Goal: Transaction & Acquisition: Book appointment/travel/reservation

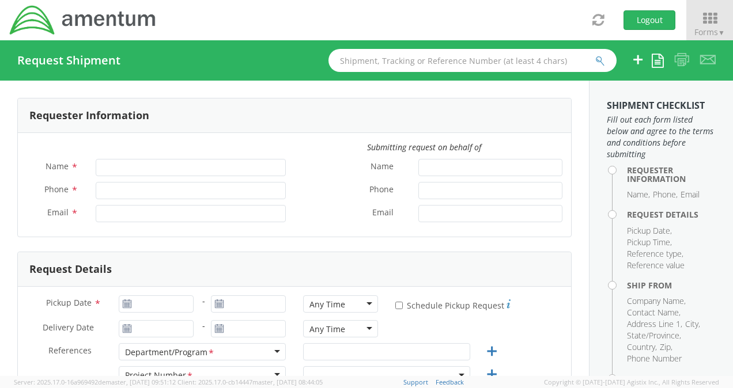
type input "[PERSON_NAME]"
type input "[PHONE_NUMBER]"
type input "[PERSON_NAME][EMAIL_ADDRESS][PERSON_NAME][DOMAIN_NAME]"
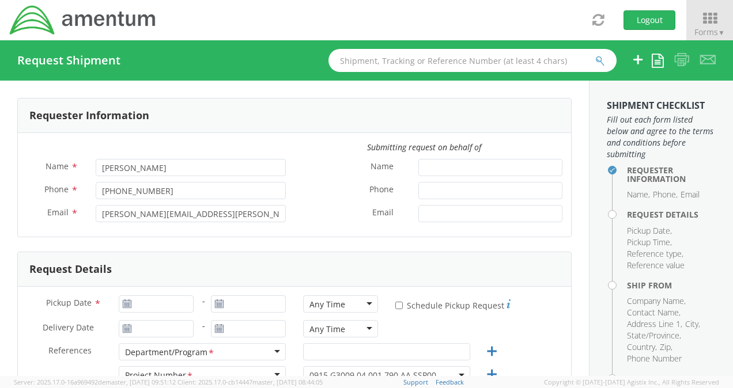
select select "0915.G3009.04.001.790.AA.SSP00"
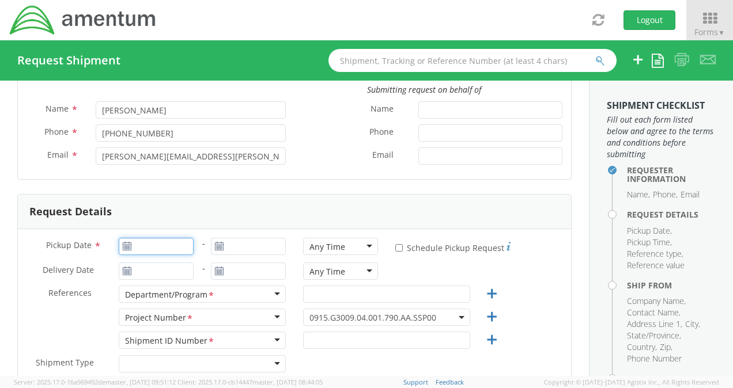
type input "[DATE]"
click at [145, 249] on input "[DATE]" at bounding box center [156, 246] width 75 height 17
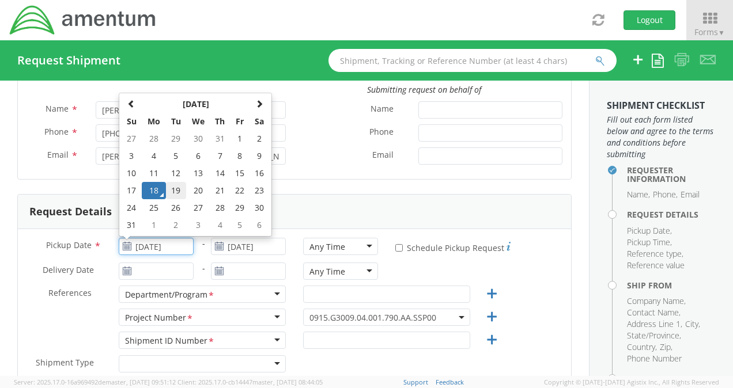
click at [176, 190] on td "19" at bounding box center [176, 190] width 20 height 17
type input "[DATE]"
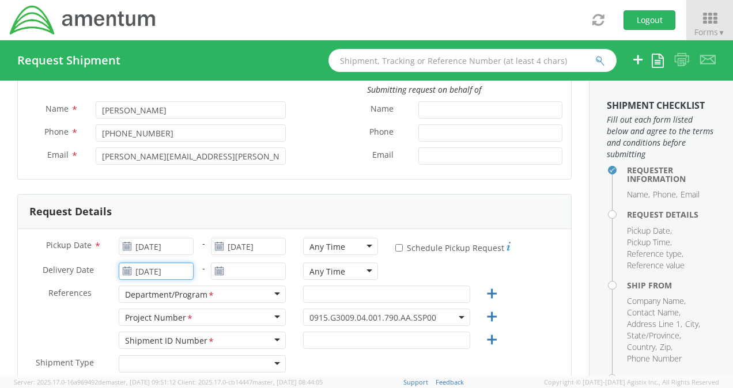
click at [162, 271] on input "[DATE]" at bounding box center [156, 271] width 75 height 17
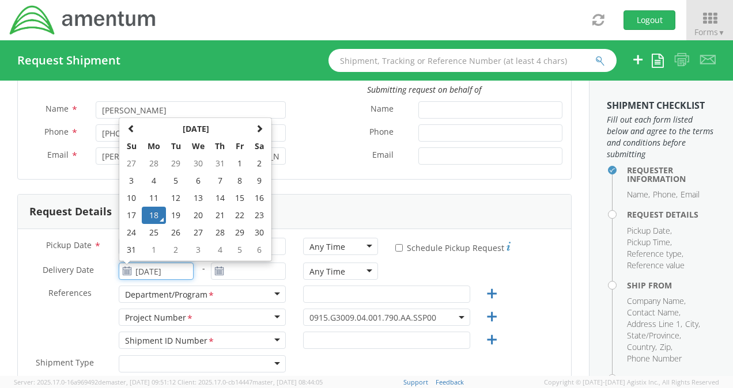
click at [172, 209] on td "19" at bounding box center [176, 215] width 20 height 17
type input "[DATE]"
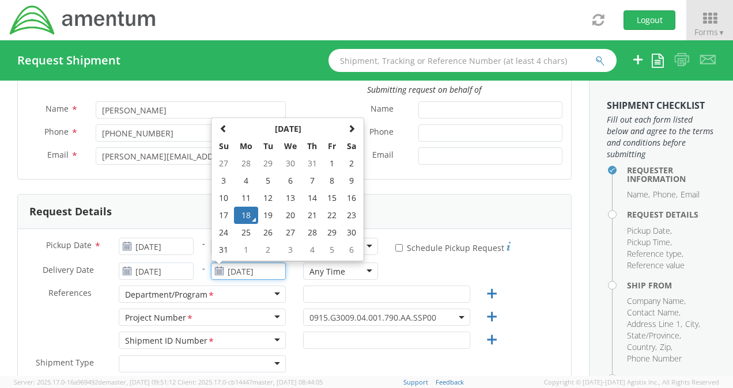
click at [230, 271] on input "[DATE]" at bounding box center [248, 271] width 75 height 17
click at [265, 218] on td "19" at bounding box center [268, 215] width 20 height 17
type input "[DATE]"
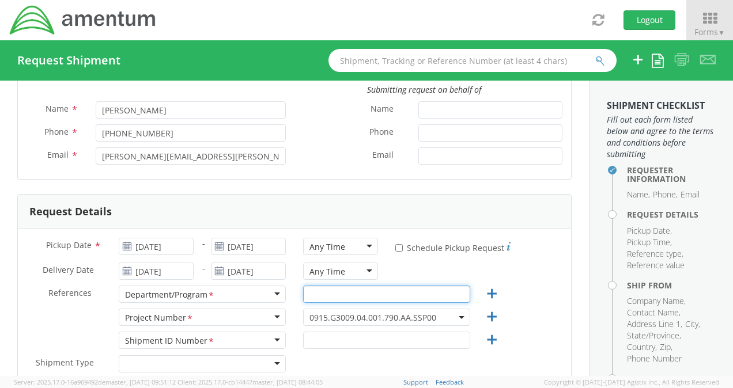
click at [318, 293] on input "text" at bounding box center [386, 294] width 167 height 17
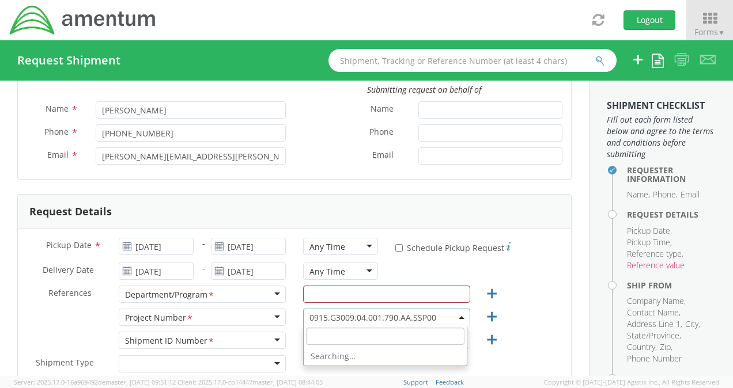
click at [384, 313] on span "0915.G3009.04.001.790.AA.SSP00" at bounding box center [386, 317] width 154 height 11
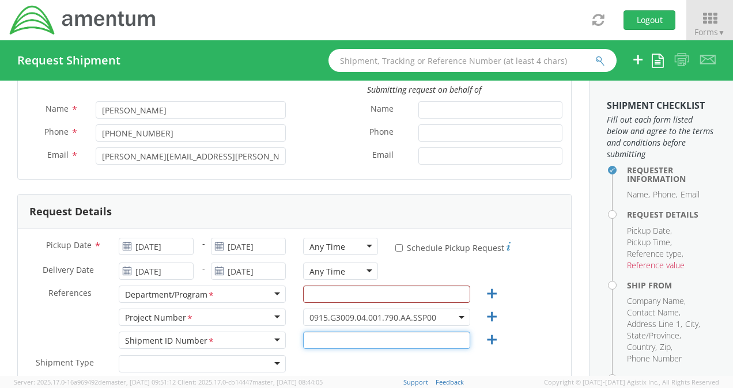
click at [312, 335] on input "text" at bounding box center [386, 340] width 167 height 17
type input "3621.25.W573.0004AB.000"
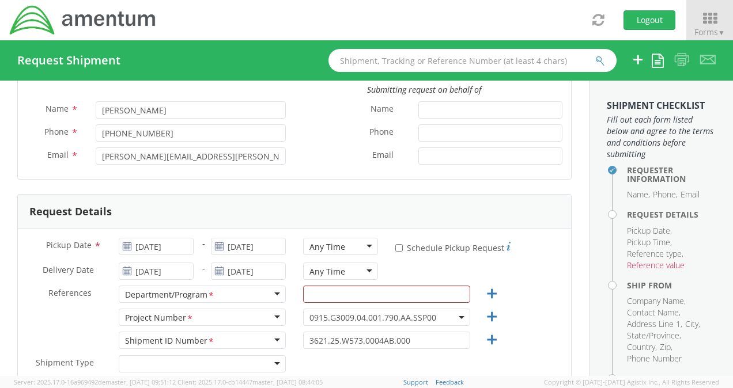
click at [542, 332] on div "Shipment ID Number <span class="required">*</span> Shipment ID Number * Account…" at bounding box center [294, 343] width 553 height 23
click at [415, 346] on input "3621.25.W573.0004AB.000" at bounding box center [386, 340] width 167 height 17
drag, startPoint x: 417, startPoint y: 341, endPoint x: 245, endPoint y: 337, distance: 171.7
click at [245, 337] on div "Shipment ID Number <span class="required">*</span> Shipment ID Number * Account…" at bounding box center [294, 343] width 553 height 23
click at [445, 310] on span "0915.G3009.04.001.790.AA.SSP00" at bounding box center [386, 317] width 167 height 17
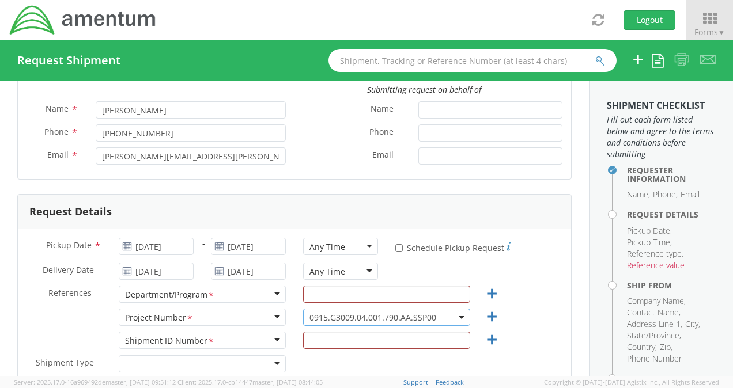
click at [438, 310] on span "0915.G3009.04.001.790.AA.SSP00" at bounding box center [386, 317] width 167 height 17
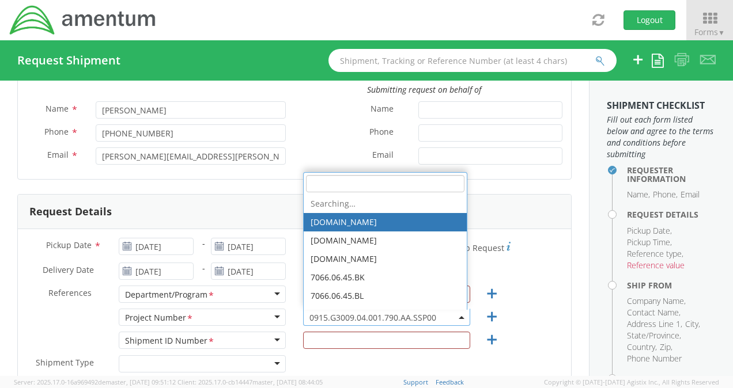
drag, startPoint x: 438, startPoint y: 311, endPoint x: 406, endPoint y: 312, distance: 32.3
click at [437, 311] on span "0915.G3009.04.001.790.AA.SSP00" at bounding box center [386, 317] width 167 height 17
click at [392, 313] on span "0915.G3009.04.001.790.AA.SSP00" at bounding box center [386, 317] width 154 height 11
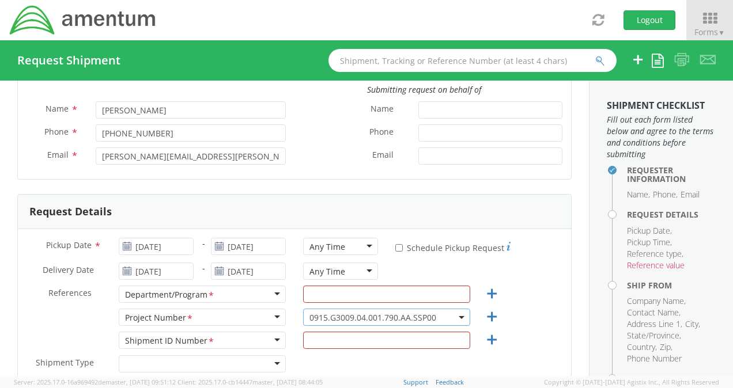
click at [441, 316] on span "0915.G3009.04.001.790.AA.SSP00" at bounding box center [386, 317] width 154 height 11
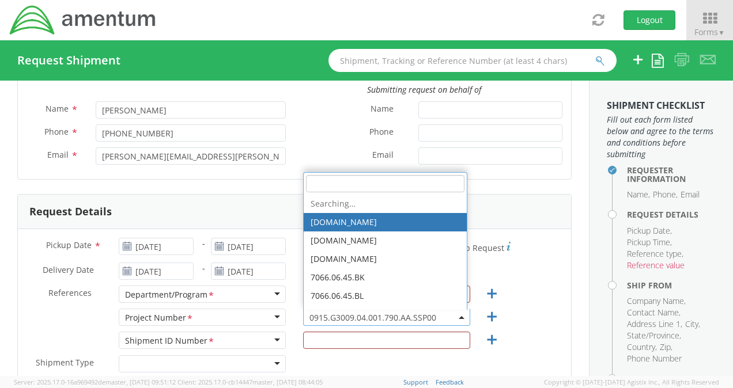
click at [322, 188] on input "search" at bounding box center [385, 183] width 158 height 17
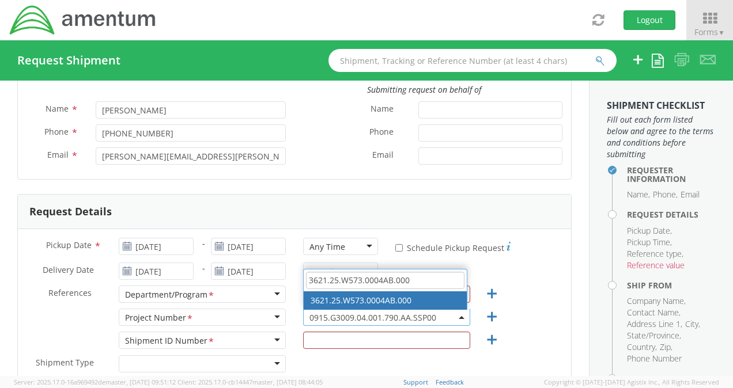
type input "3621.25.W573.0004AB.000"
select select "3621.25.W573.0004AB.000"
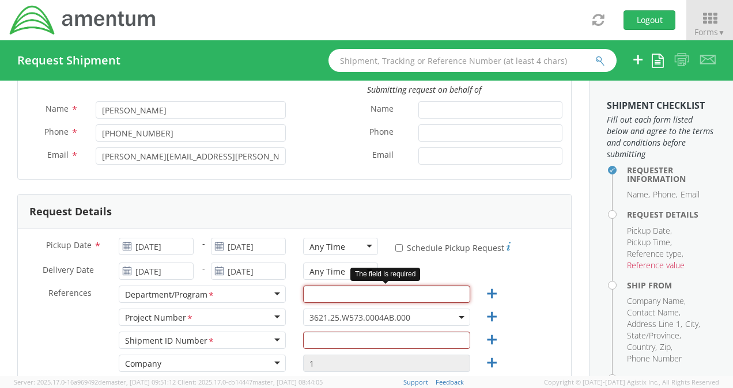
click at [343, 294] on input "text" at bounding box center [386, 294] width 167 height 17
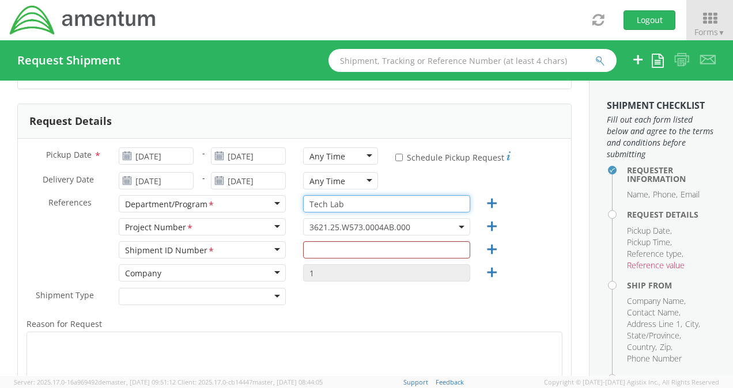
scroll to position [173, 0]
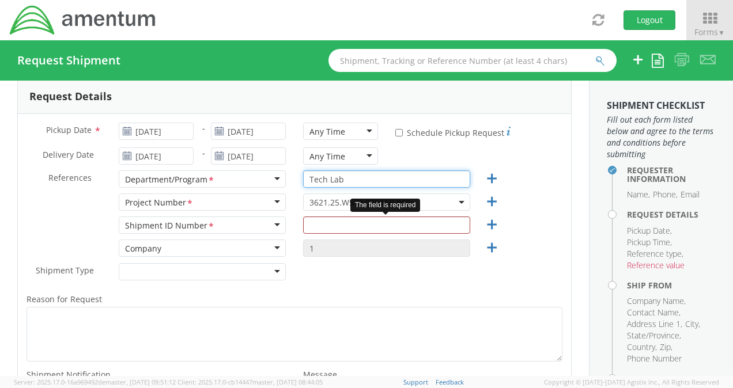
type input "Tech Lab"
click at [319, 228] on input "text" at bounding box center [386, 225] width 167 height 17
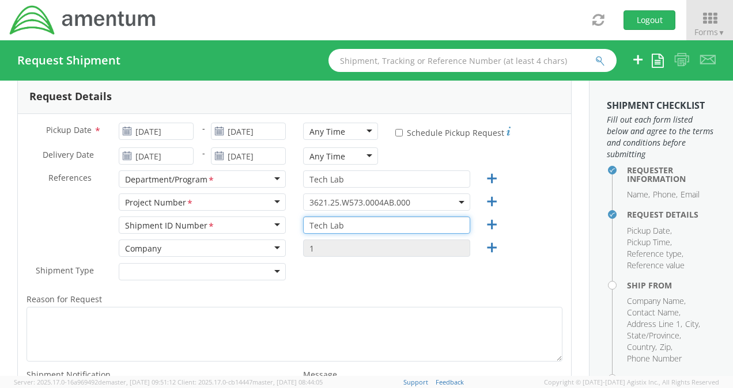
type input "Tech Lab"
click at [332, 283] on div "Shipment Type * Batch Regular" at bounding box center [294, 274] width 553 height 23
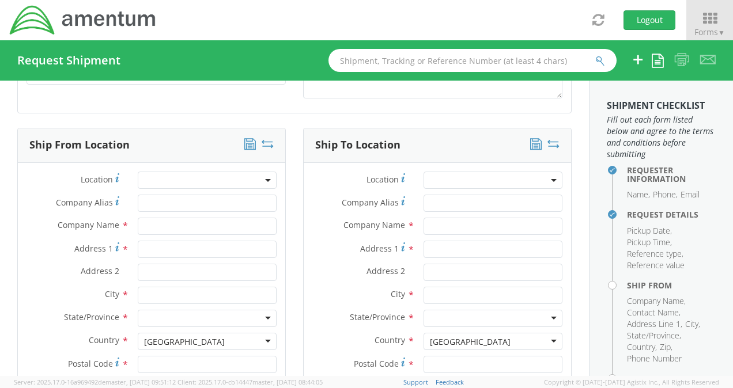
scroll to position [519, 0]
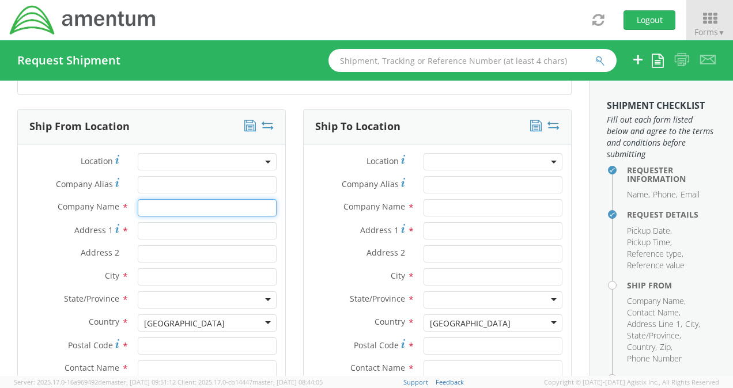
click at [152, 207] on input "text" at bounding box center [207, 207] width 139 height 17
type input "Amentum"
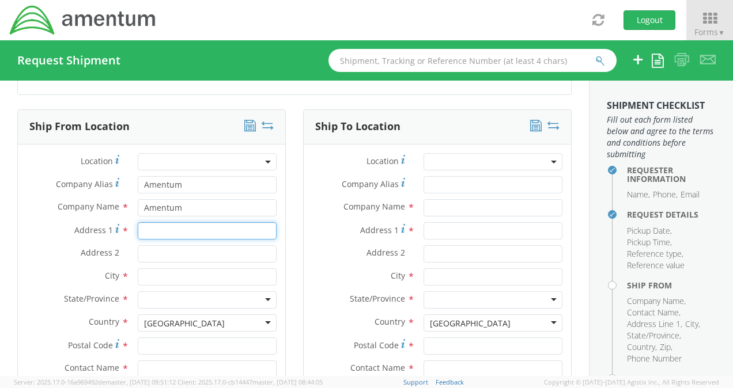
type input "[STREET_ADDRESS][PERSON_NAME]"
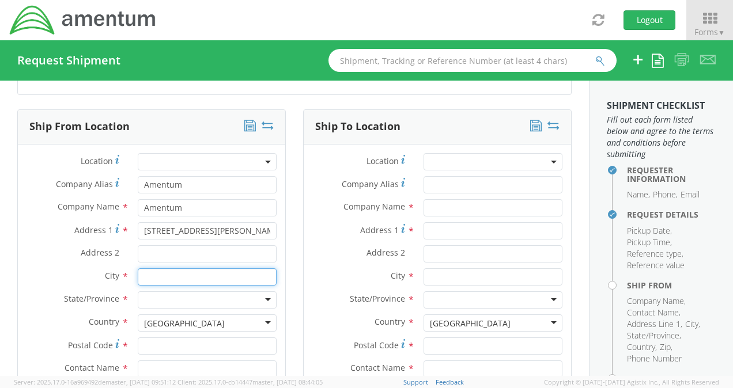
type input "ODON"
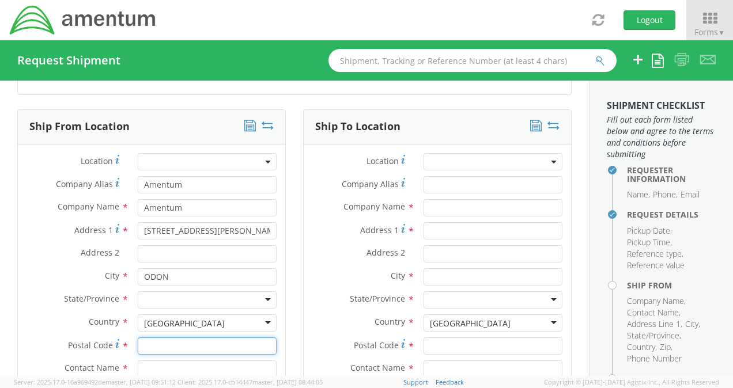
type input "47562"
type input "[PERSON_NAME]"
type input "8126934146"
type input "[PERSON_NAME][EMAIL_ADDRESS][PERSON_NAME][DOMAIN_NAME]"
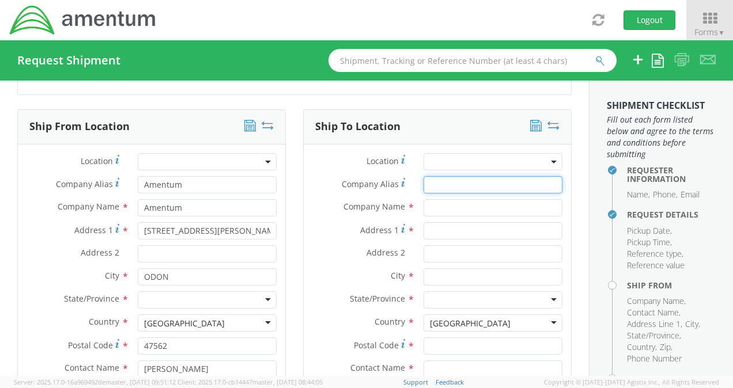
type input "Amentum"
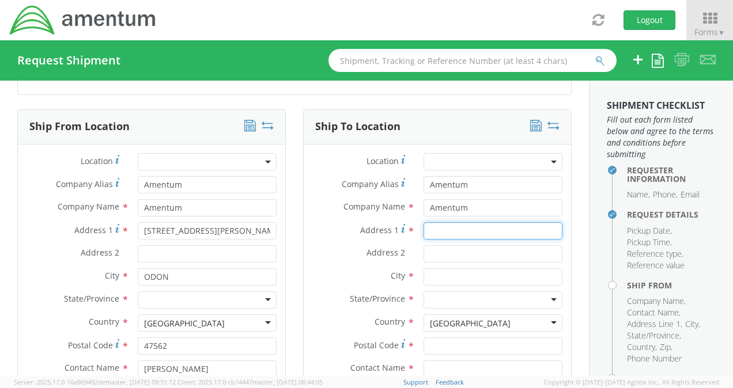
type input "[STREET_ADDRESS][PERSON_NAME]"
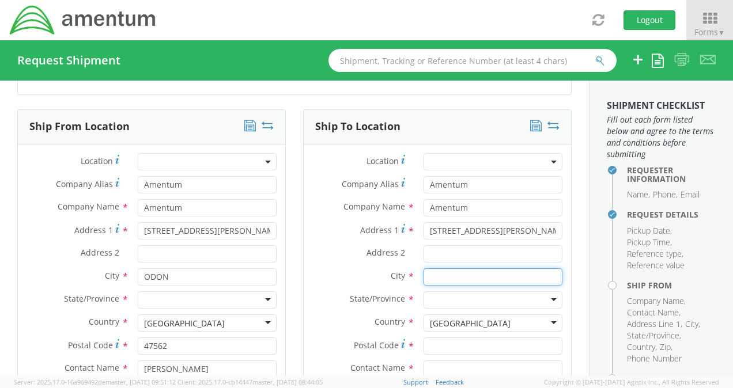
type input "[GEOGRAPHIC_DATA]"
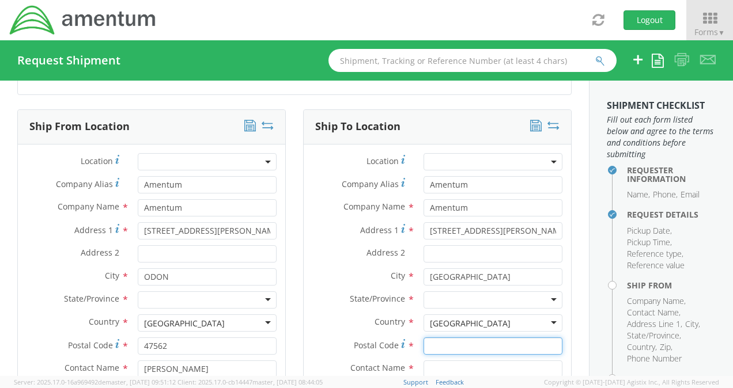
type input "20876"
type input "[PERSON_NAME]"
type input "8126934146"
type input "[PERSON_NAME][EMAIL_ADDRESS][PERSON_NAME][DOMAIN_NAME]"
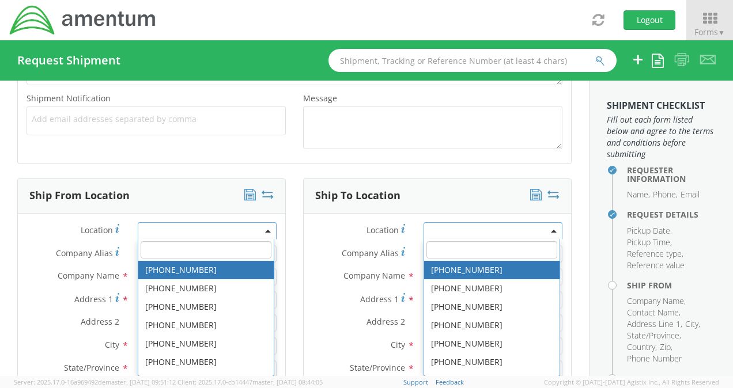
scroll to position [0, 0]
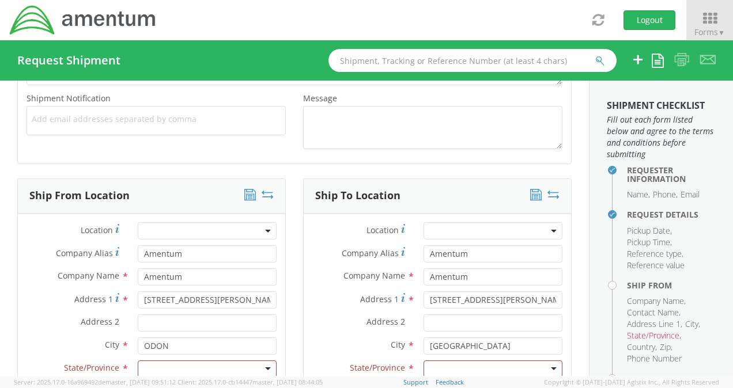
click at [307, 246] on label "Company Alias *" at bounding box center [359, 253] width 111 height 16
click at [423, 246] on input "Amentum" at bounding box center [492, 253] width 139 height 17
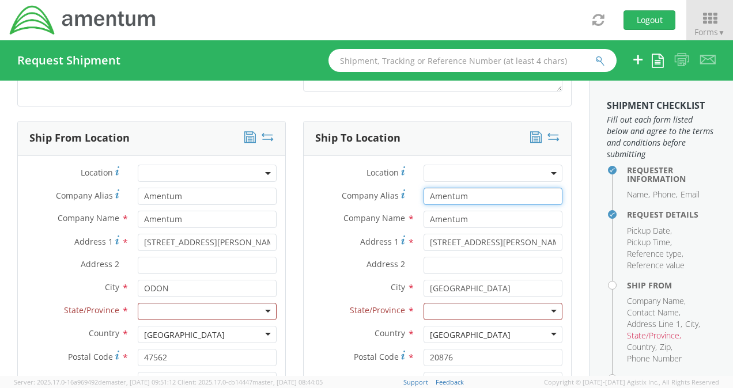
scroll to position [565, 0]
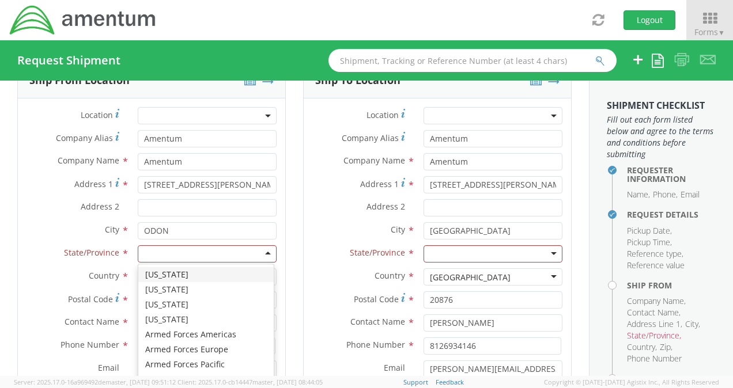
click at [196, 249] on div at bounding box center [207, 253] width 139 height 17
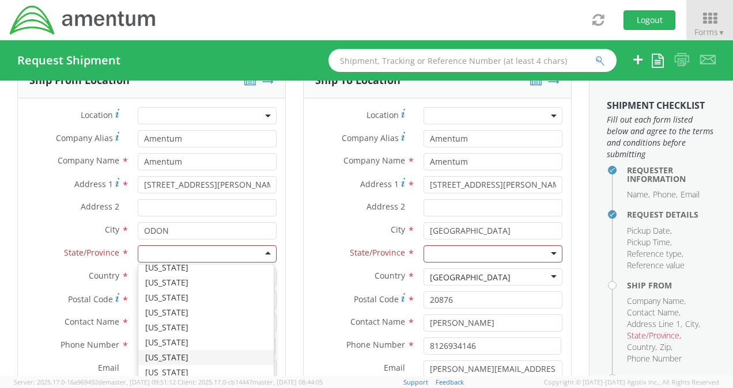
scroll to position [230, 0]
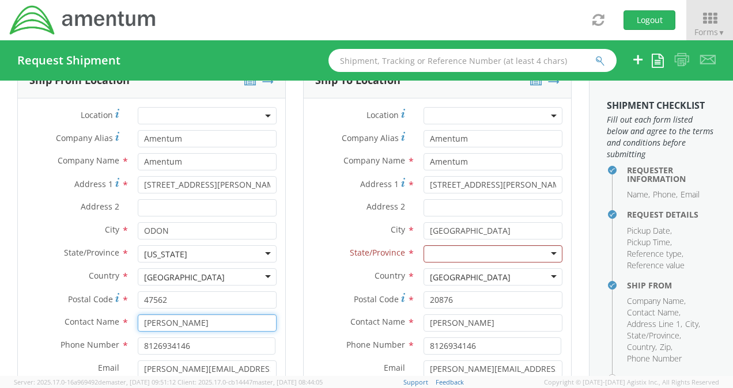
drag, startPoint x: 202, startPoint y: 320, endPoint x: 135, endPoint y: 322, distance: 66.9
click at [135, 322] on div "[PERSON_NAME]" at bounding box center [207, 323] width 156 height 17
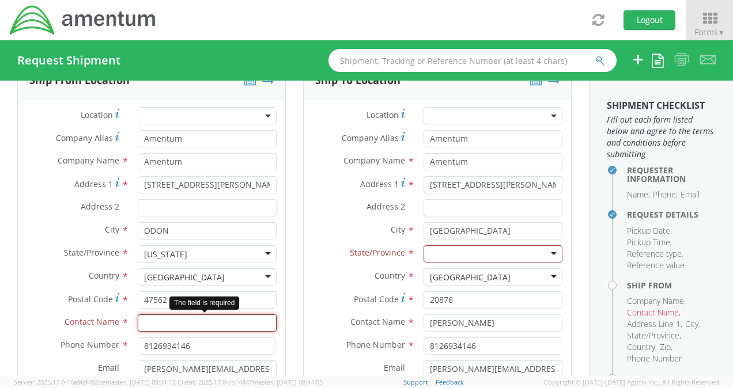
click at [152, 324] on input "text" at bounding box center [207, 323] width 139 height 17
paste input "[PERSON_NAME]"
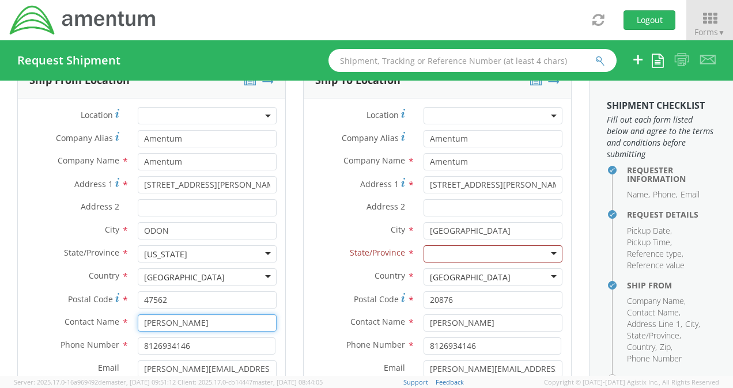
type input "[PERSON_NAME]"
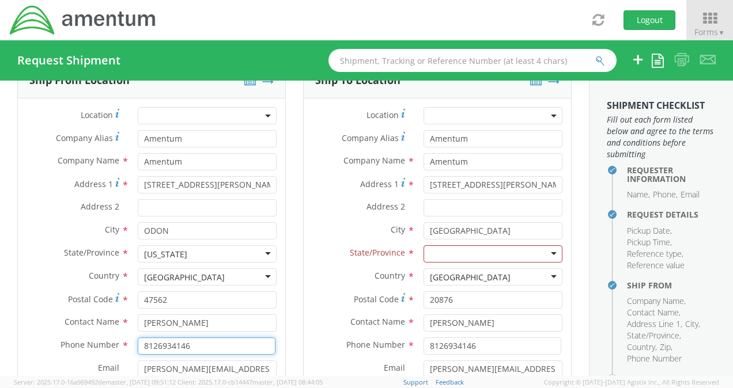
drag, startPoint x: 201, startPoint y: 347, endPoint x: 116, endPoint y: 350, distance: 84.8
click at [116, 350] on div "Phone Number * 8126934146" at bounding box center [151, 346] width 267 height 17
type input "8123453307"
drag, startPoint x: 248, startPoint y: 364, endPoint x: 121, endPoint y: 367, distance: 126.8
click at [121, 367] on div "Email * [PERSON_NAME][EMAIL_ADDRESS][PERSON_NAME][DOMAIN_NAME]" at bounding box center [151, 369] width 267 height 17
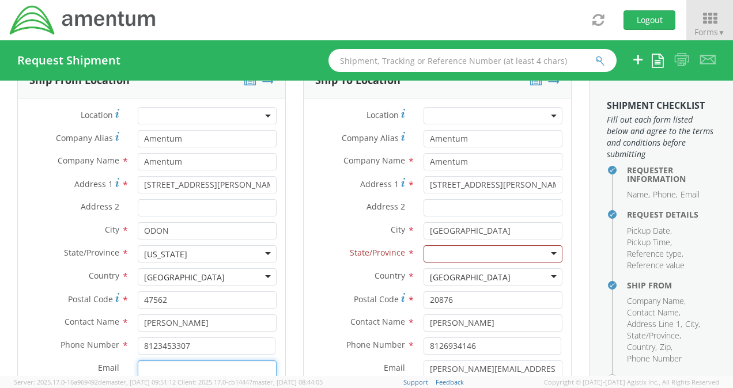
click at [154, 366] on input "Email *" at bounding box center [207, 369] width 139 height 17
paste input "[PERSON_NAME][EMAIL_ADDRESS][PERSON_NAME][DOMAIN_NAME]"
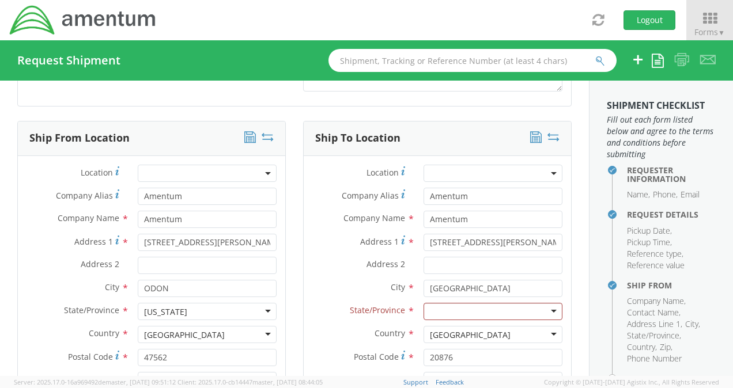
type input "[PERSON_NAME][EMAIL_ADDRESS][PERSON_NAME][DOMAIN_NAME]"
drag, startPoint x: 549, startPoint y: 241, endPoint x: 403, endPoint y: 252, distance: 145.6
click at [403, 252] on div "Address [STREET_ADDRESS][PERSON_NAME]" at bounding box center [437, 245] width 267 height 23
type input "Suite 300"
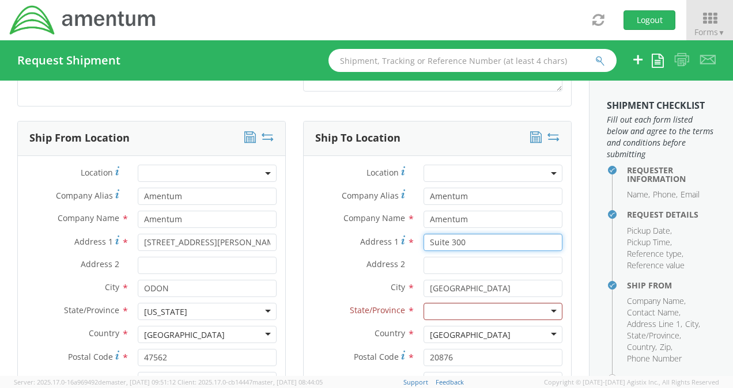
drag, startPoint x: 435, startPoint y: 238, endPoint x: 404, endPoint y: 243, distance: 31.0
click at [404, 243] on div "Address 1 * Suite 300" at bounding box center [437, 242] width 267 height 17
drag, startPoint x: 476, startPoint y: 238, endPoint x: 411, endPoint y: 239, distance: 65.1
click at [415, 239] on div "Suite 300" at bounding box center [493, 242] width 156 height 17
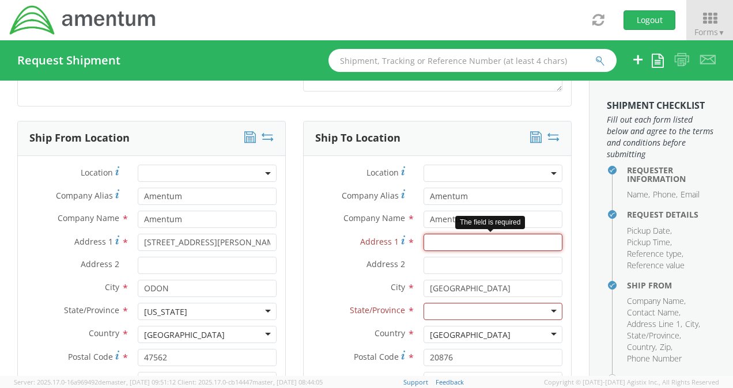
click at [430, 247] on input "Address 1 *" at bounding box center [492, 242] width 139 height 17
paste input "[STREET_ADDRESS]"
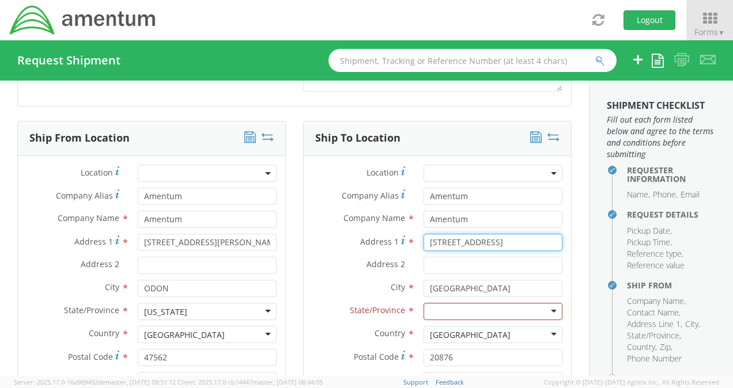
type input "[STREET_ADDRESS]"
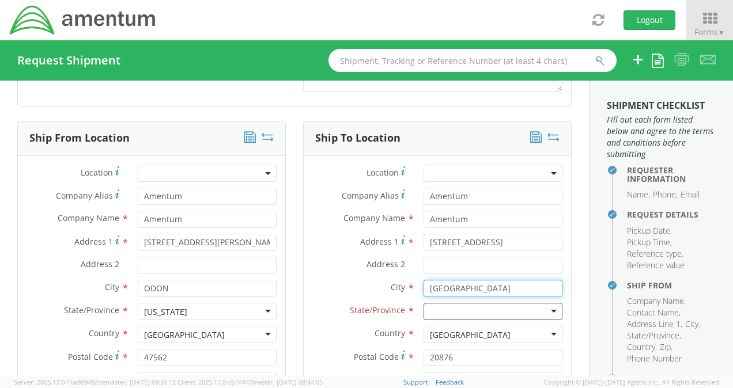
drag, startPoint x: 476, startPoint y: 288, endPoint x: 417, endPoint y: 284, distance: 60.0
click at [417, 284] on div "Germantown searching..." at bounding box center [493, 288] width 156 height 17
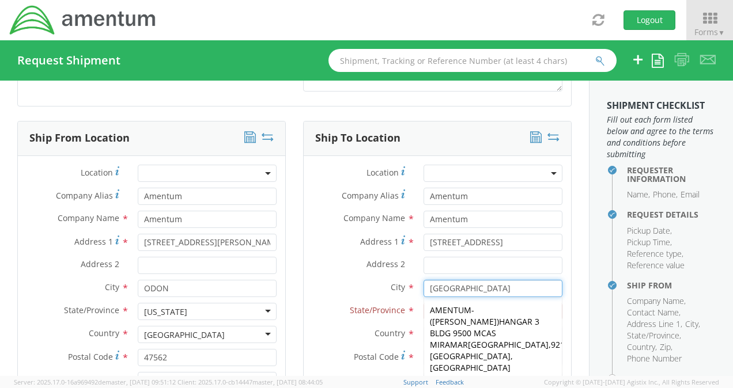
type input "[GEOGRAPHIC_DATA]"
click at [320, 292] on label "City *" at bounding box center [359, 287] width 111 height 15
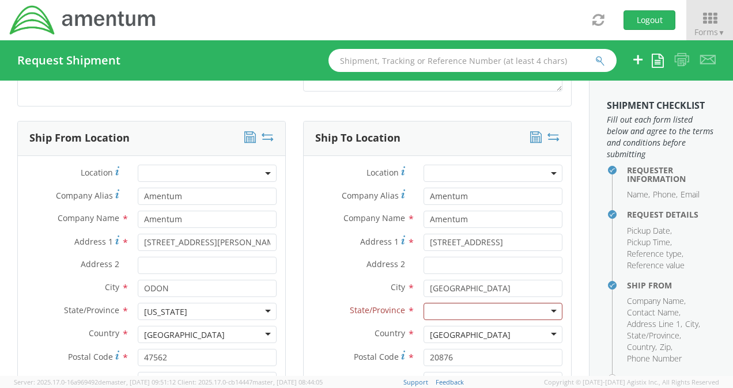
click at [436, 308] on div at bounding box center [492, 311] width 139 height 17
click at [334, 296] on div "City * [GEOGRAPHIC_DATA] [GEOGRAPHIC_DATA] AMENTUM - ( [PERSON_NAME] ) HANGAR 3…" at bounding box center [437, 291] width 267 height 23
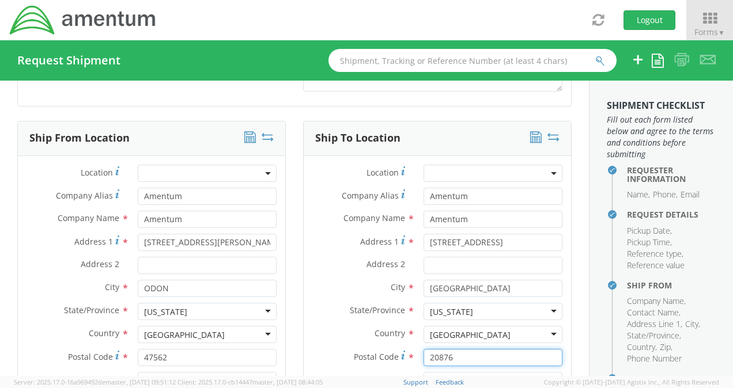
drag, startPoint x: 462, startPoint y: 357, endPoint x: 389, endPoint y: 353, distance: 72.1
click at [389, 353] on div "Postal Code * 20876" at bounding box center [437, 357] width 267 height 17
type input "92101"
click at [310, 257] on label "Address 2 *" at bounding box center [359, 264] width 111 height 15
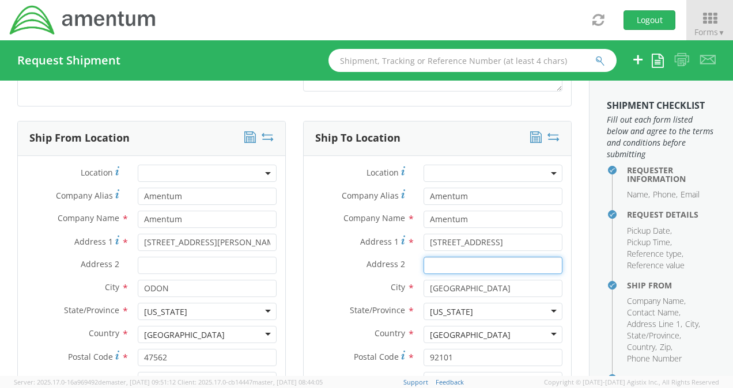
click at [423, 257] on input "Address 2 *" at bounding box center [492, 265] width 139 height 17
click at [432, 264] on input "Address 2 *" at bounding box center [492, 265] width 139 height 17
click at [445, 262] on input "Address 2 *" at bounding box center [492, 265] width 139 height 17
paste input "[GEOGRAPHIC_DATA] [GEOGRAPHIC_DATA] / [GEOGRAPHIC_DATA]"
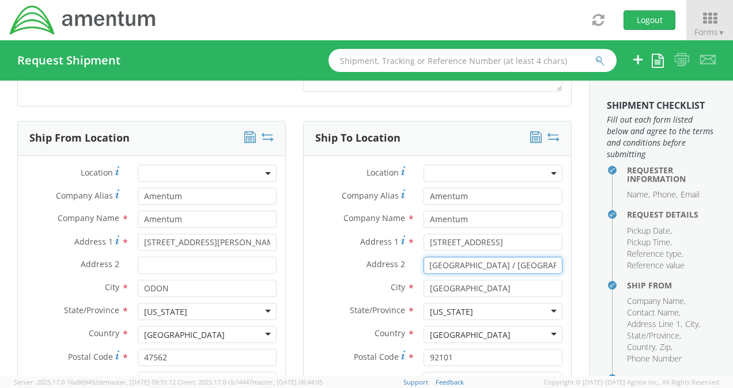
type input "[GEOGRAPHIC_DATA] [GEOGRAPHIC_DATA] / [GEOGRAPHIC_DATA]"
click at [328, 270] on div "Address 2 * [GEOGRAPHIC_DATA] [GEOGRAPHIC_DATA] / [GEOGRAPHIC_DATA]" at bounding box center [437, 265] width 267 height 17
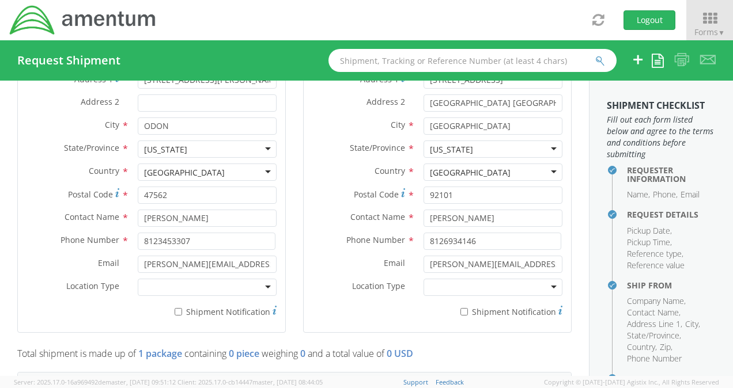
scroll to position [680, 0]
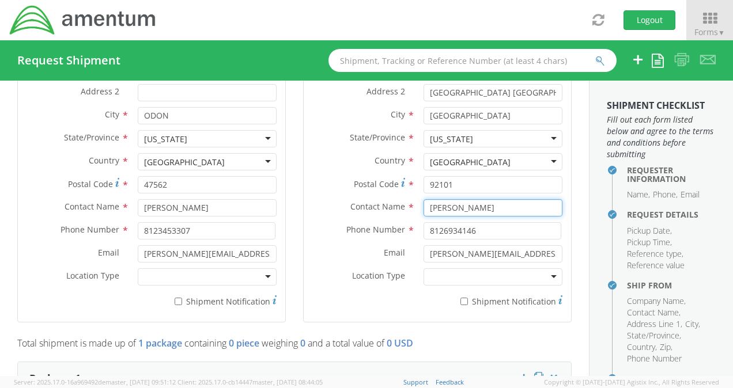
drag, startPoint x: 486, startPoint y: 209, endPoint x: 419, endPoint y: 207, distance: 67.4
click at [423, 207] on input "[PERSON_NAME]" at bounding box center [492, 207] width 139 height 17
type input "[PERSON_NAME]"
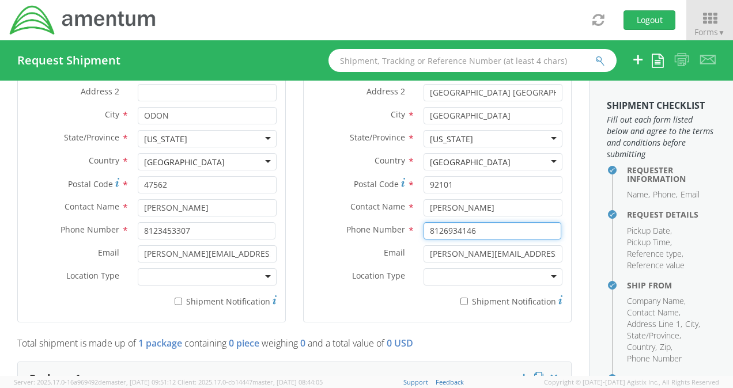
drag, startPoint x: 472, startPoint y: 227, endPoint x: 387, endPoint y: 228, distance: 85.9
click at [387, 228] on div "Phone Number * 8126934146" at bounding box center [437, 230] width 267 height 17
type input "8124449561"
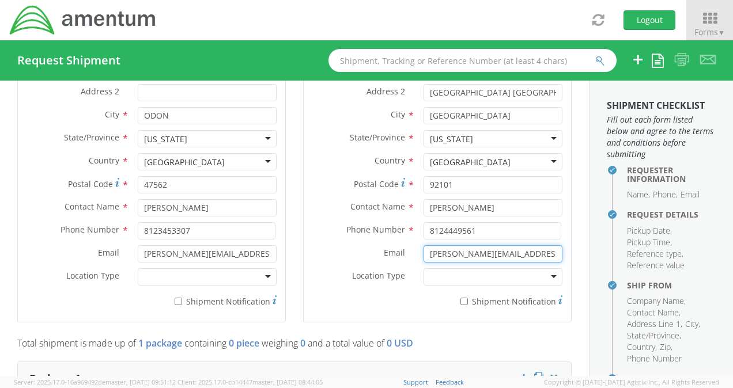
drag, startPoint x: 544, startPoint y: 252, endPoint x: 411, endPoint y: 257, distance: 133.2
click at [415, 257] on div "[PERSON_NAME][EMAIL_ADDRESS][PERSON_NAME][DOMAIN_NAME]" at bounding box center [493, 253] width 156 height 17
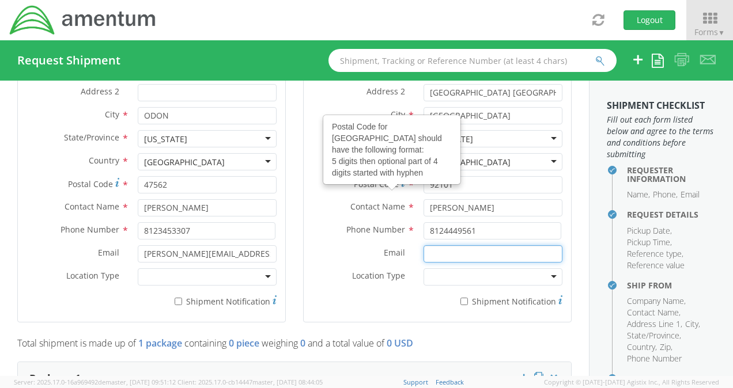
click at [443, 250] on input "Email *" at bounding box center [492, 253] width 139 height 17
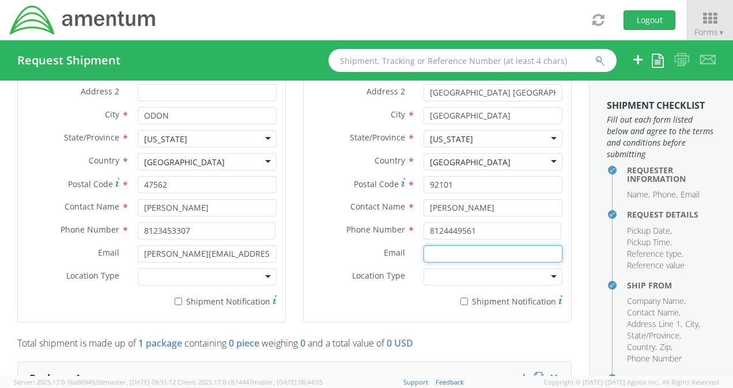
paste input "[PERSON_NAME][EMAIL_ADDRESS][PERSON_NAME][DOMAIN_NAME]"
type input "[PERSON_NAME][EMAIL_ADDRESS][PERSON_NAME][DOMAIN_NAME]"
click at [336, 258] on div "Email * [PERSON_NAME][EMAIL_ADDRESS][PERSON_NAME][DOMAIN_NAME]" at bounding box center [437, 253] width 267 height 17
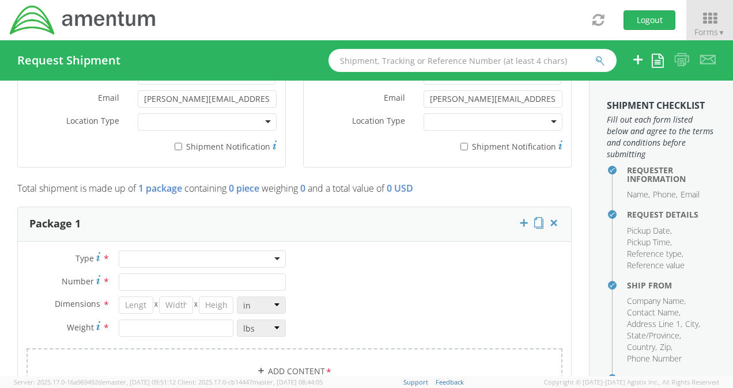
scroll to position [853, 0]
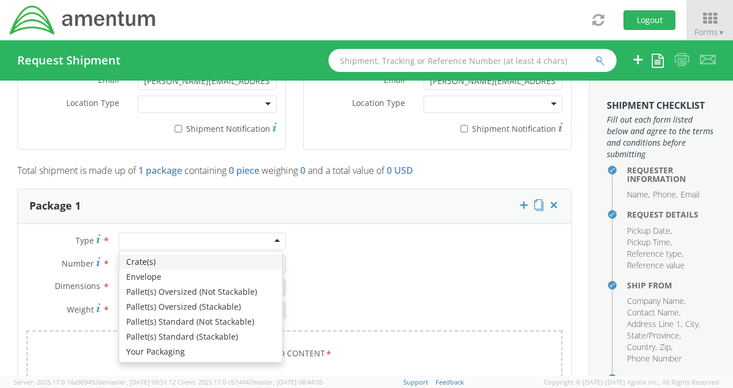
click at [273, 235] on div at bounding box center [202, 241] width 167 height 17
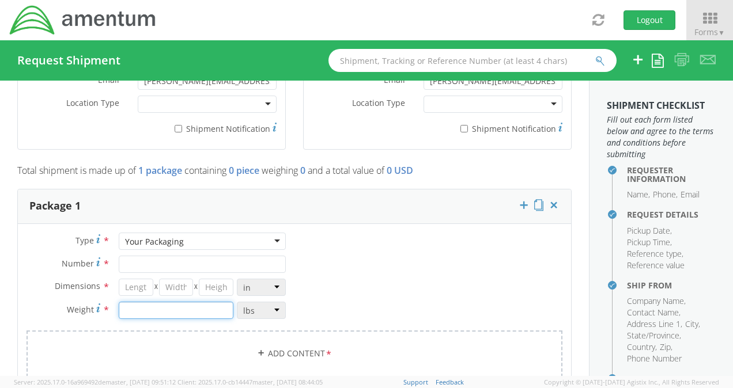
click at [149, 306] on input "number" at bounding box center [176, 310] width 115 height 17
type input "20"
click at [410, 291] on div "Type * Your Packaging Your Packaging Crate(s) Envelope Pallet(s) Oversized (Not…" at bounding box center [294, 312] width 553 height 159
click at [135, 282] on input "number" at bounding box center [136, 287] width 35 height 17
type input "20"
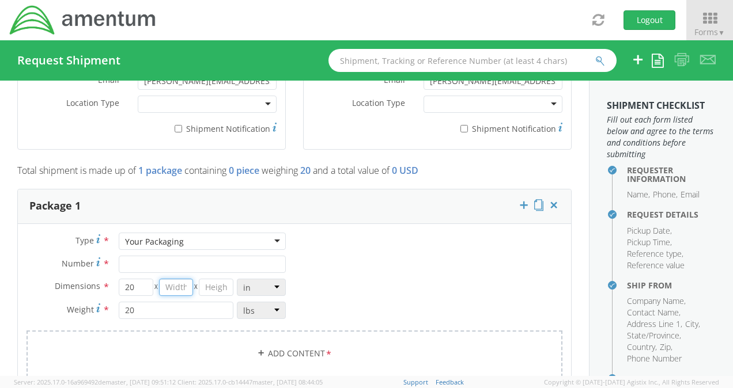
click at [174, 289] on input "number" at bounding box center [176, 287] width 35 height 17
type input "16"
click at [221, 288] on input "number" at bounding box center [216, 287] width 35 height 17
type input "14"
click at [380, 274] on div "Type * Your Packaging Your Packaging Crate(s) Envelope Pallet(s) Oversized (Not…" at bounding box center [294, 312] width 553 height 159
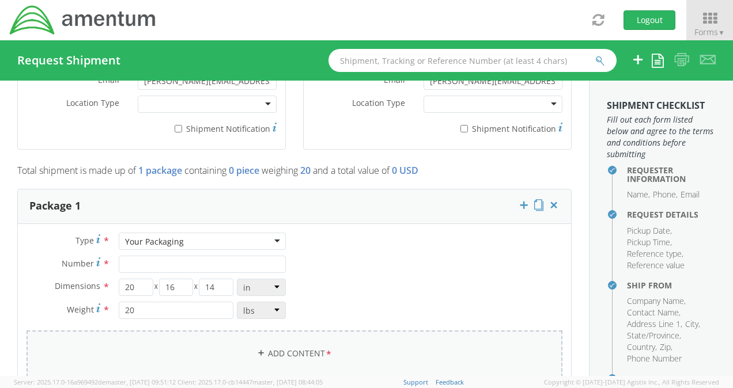
click at [293, 350] on link "Add Content *" at bounding box center [295, 354] width 536 height 47
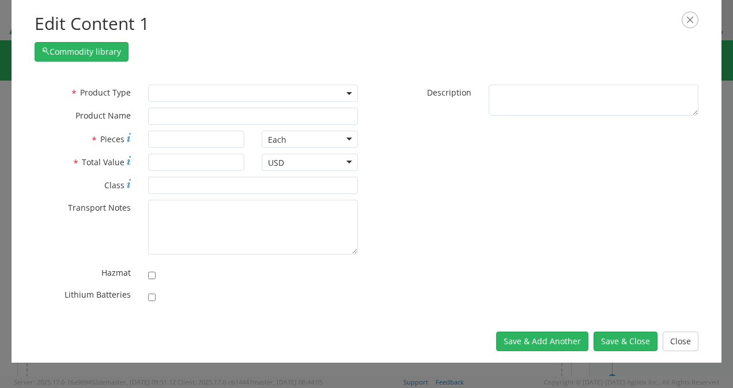
click at [208, 96] on span at bounding box center [253, 93] width 210 height 17
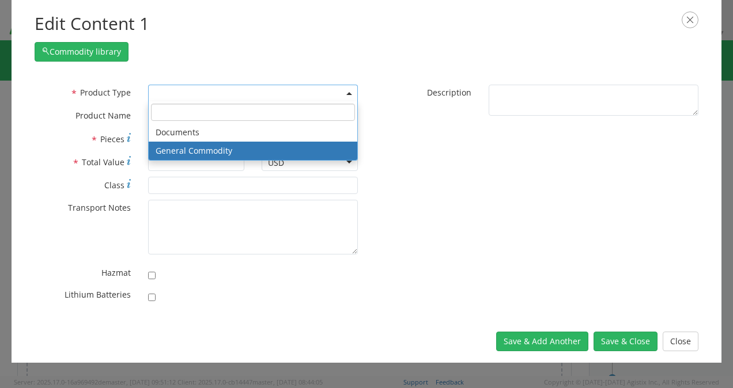
select select "COMMODITY"
type input "General Commodity"
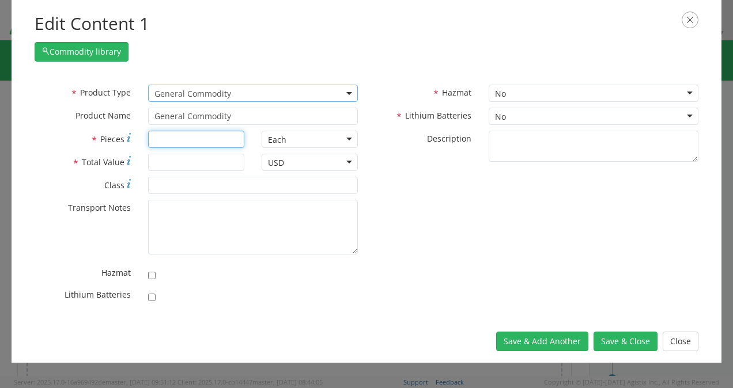
click at [181, 141] on input "* Pieces" at bounding box center [196, 139] width 96 height 17
type input "1"
click at [170, 166] on input "* Total Value" at bounding box center [196, 162] width 96 height 17
type input "20.00"
click at [506, 239] on div "* Product Type Documents General Commodity General Commodity * Product Name Gen…" at bounding box center [366, 197] width 681 height 224
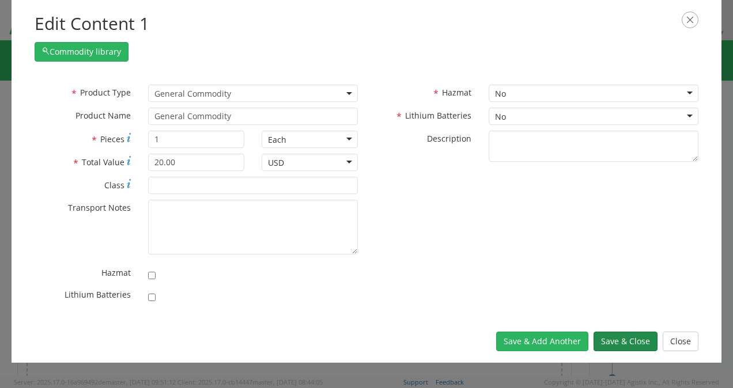
click at [628, 340] on button "Save & Close" at bounding box center [625, 342] width 64 height 20
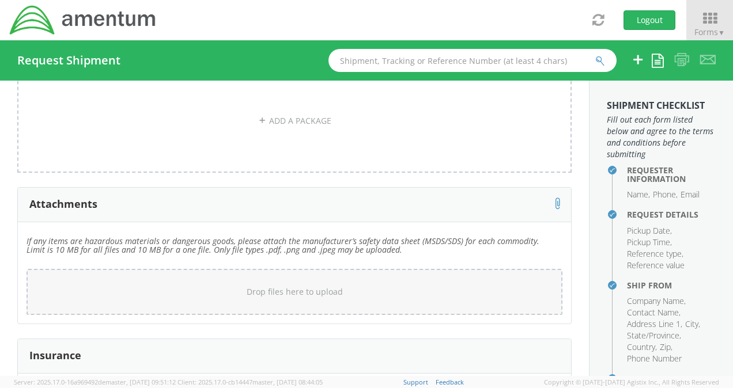
scroll to position [222, 0]
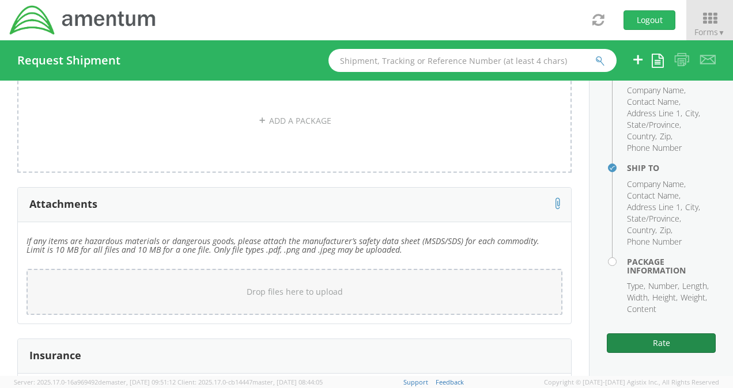
click at [641, 343] on button "Rate" at bounding box center [661, 344] width 109 height 20
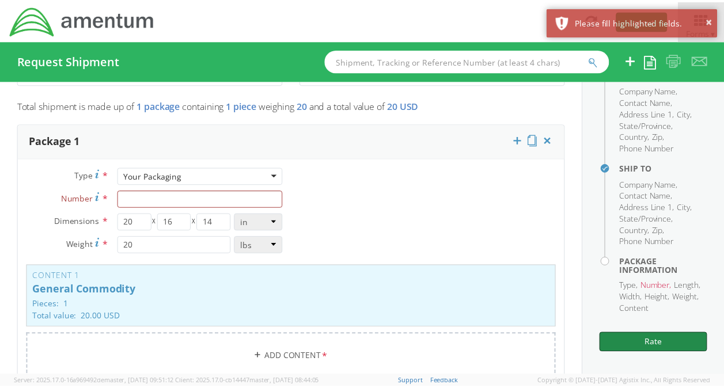
scroll to position [910, 0]
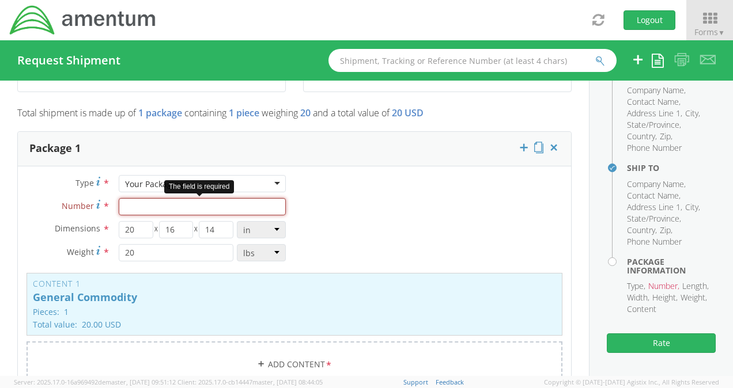
click at [127, 202] on input "Number *" at bounding box center [202, 206] width 167 height 17
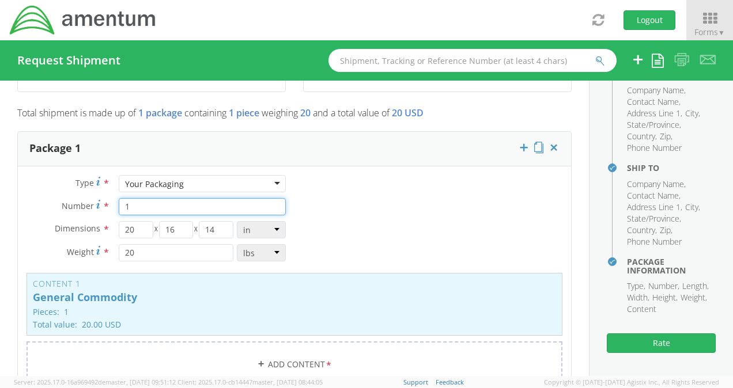
type input "1"
click at [319, 207] on div "Type * Your Packaging Your Packaging Crate(s) Envelope Pallet(s) Oversized (Not…" at bounding box center [294, 289] width 553 height 228
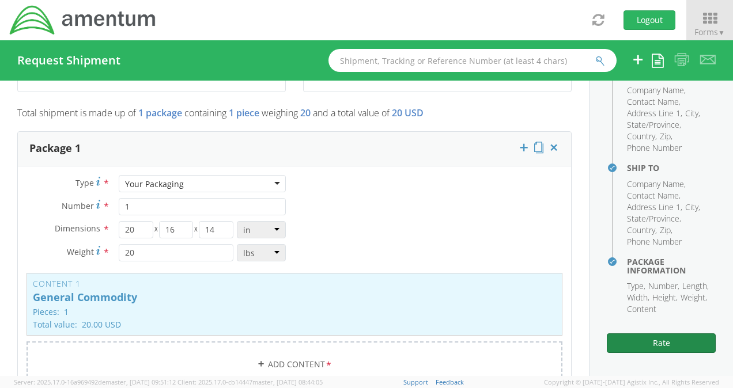
click at [663, 351] on button "Rate" at bounding box center [661, 344] width 109 height 20
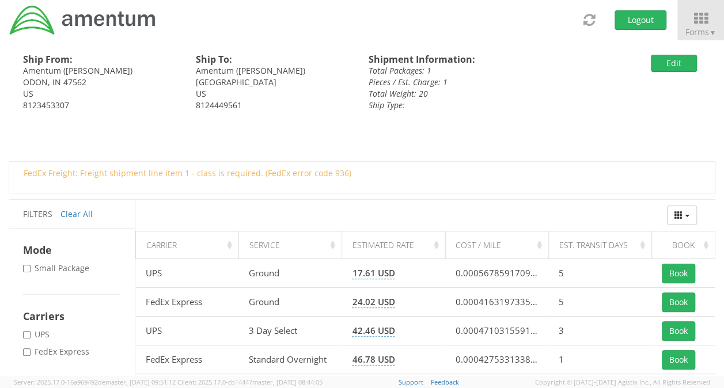
scroll to position [58, 0]
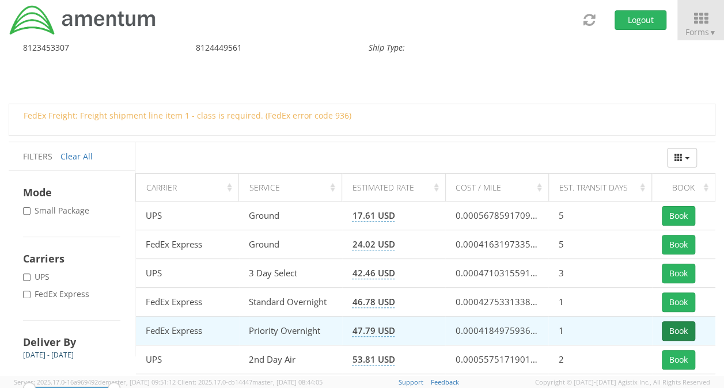
click at [681, 328] on button "Book" at bounding box center [678, 332] width 33 height 20
